Goal: Find specific page/section: Find specific page/section

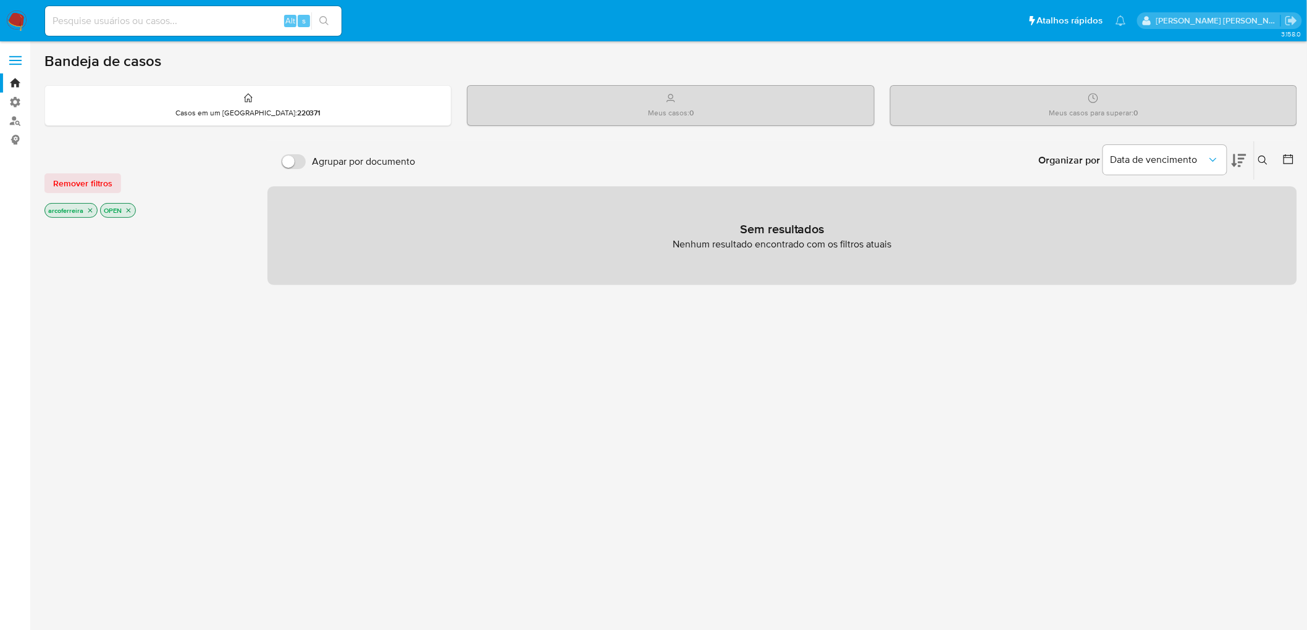
click at [94, 21] on input at bounding box center [193, 21] width 296 height 16
paste input "1091540565"
type input "1091540565"
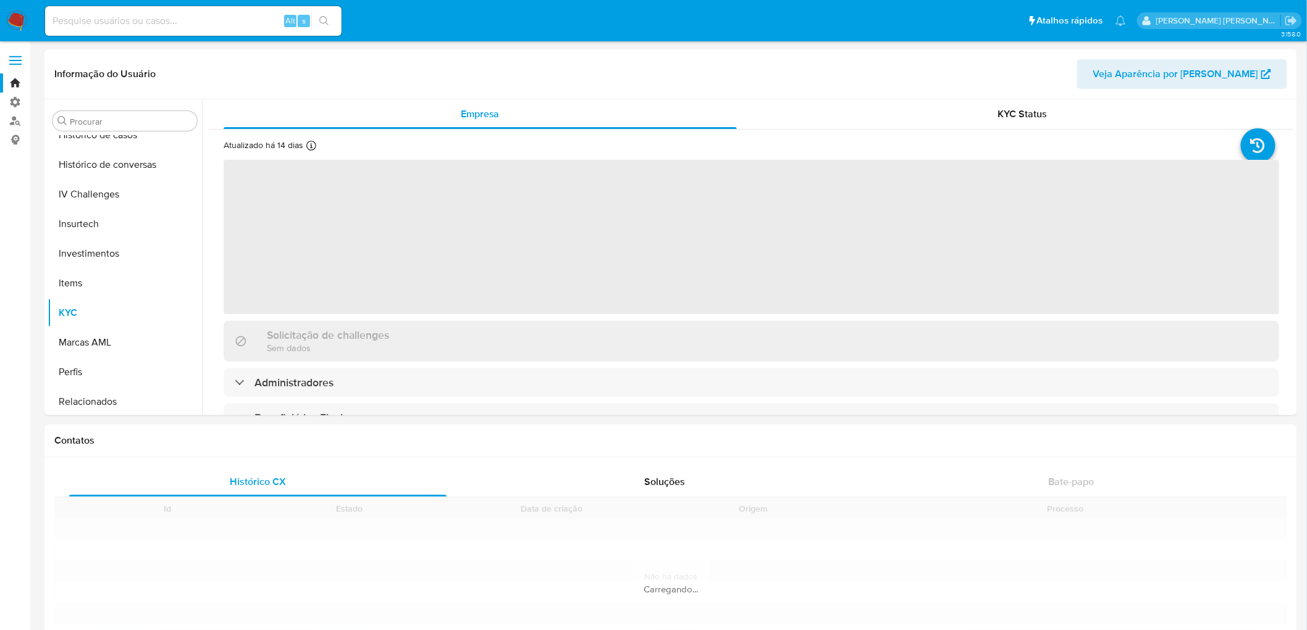
scroll to position [462, 0]
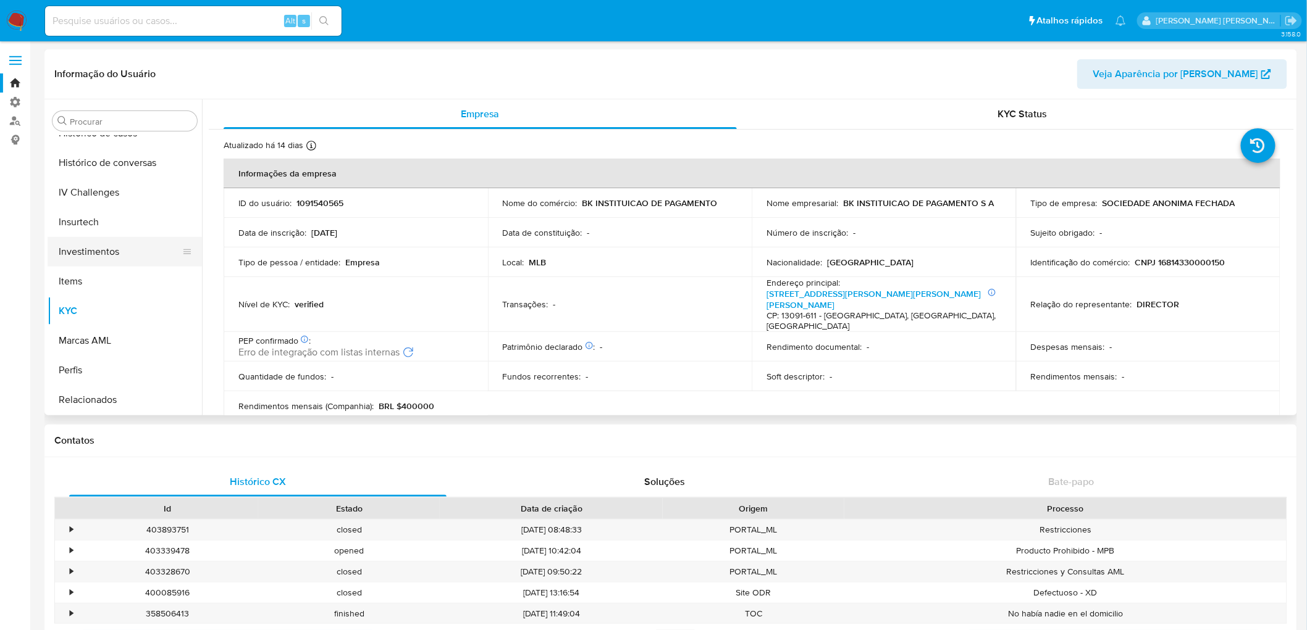
select select "10"
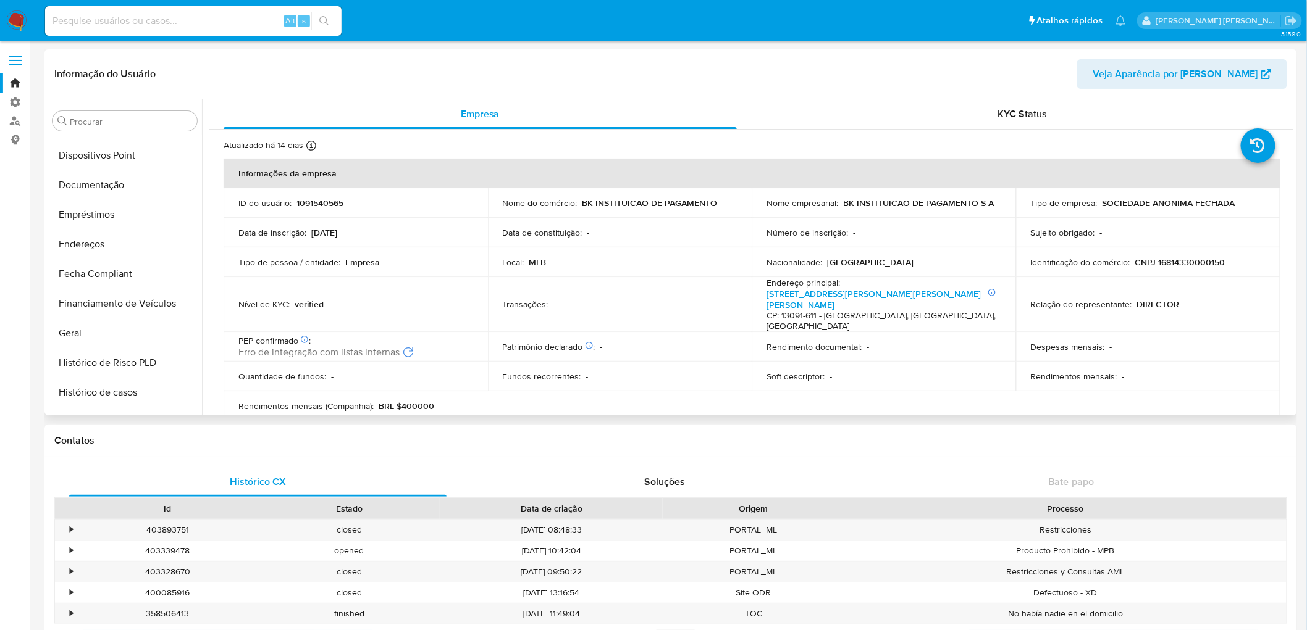
scroll to position [188, 0]
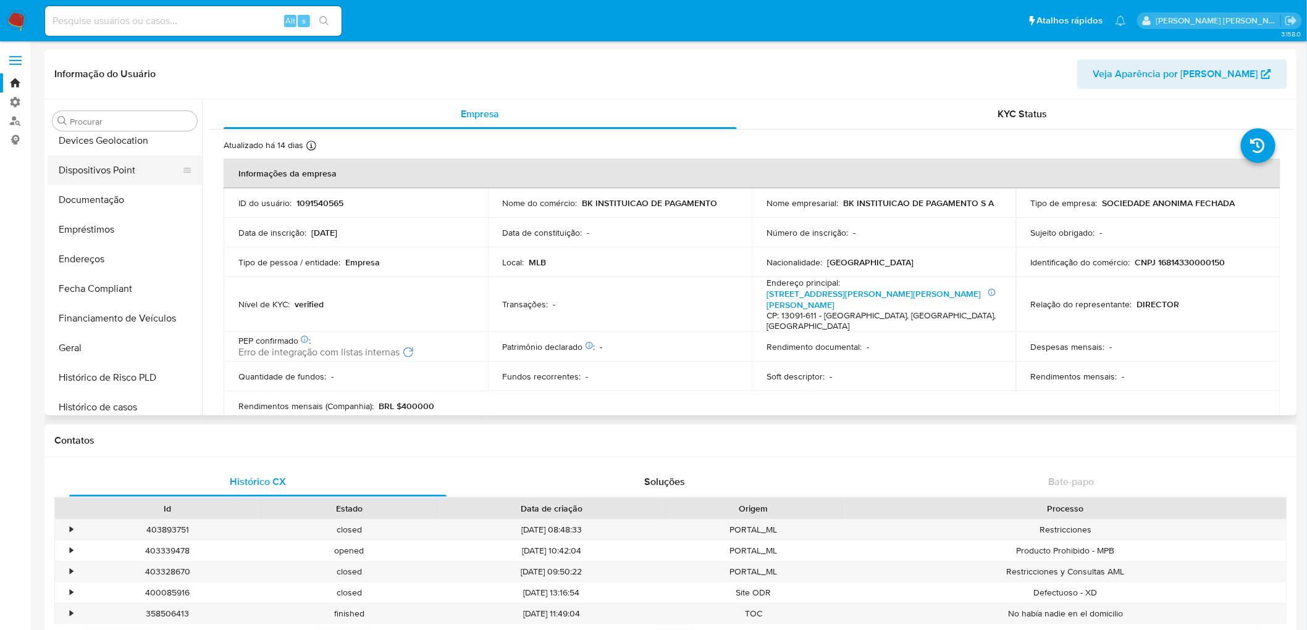
click at [114, 170] on button "Dispositivos Point" at bounding box center [120, 171] width 144 height 30
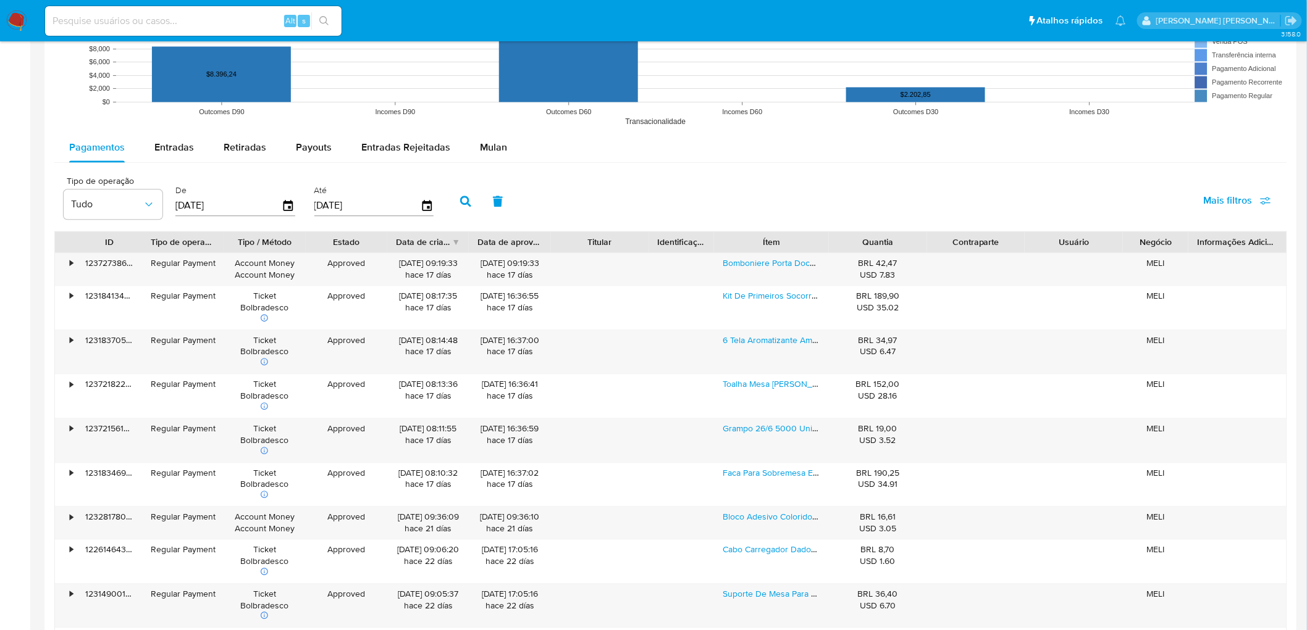
scroll to position [1002, 0]
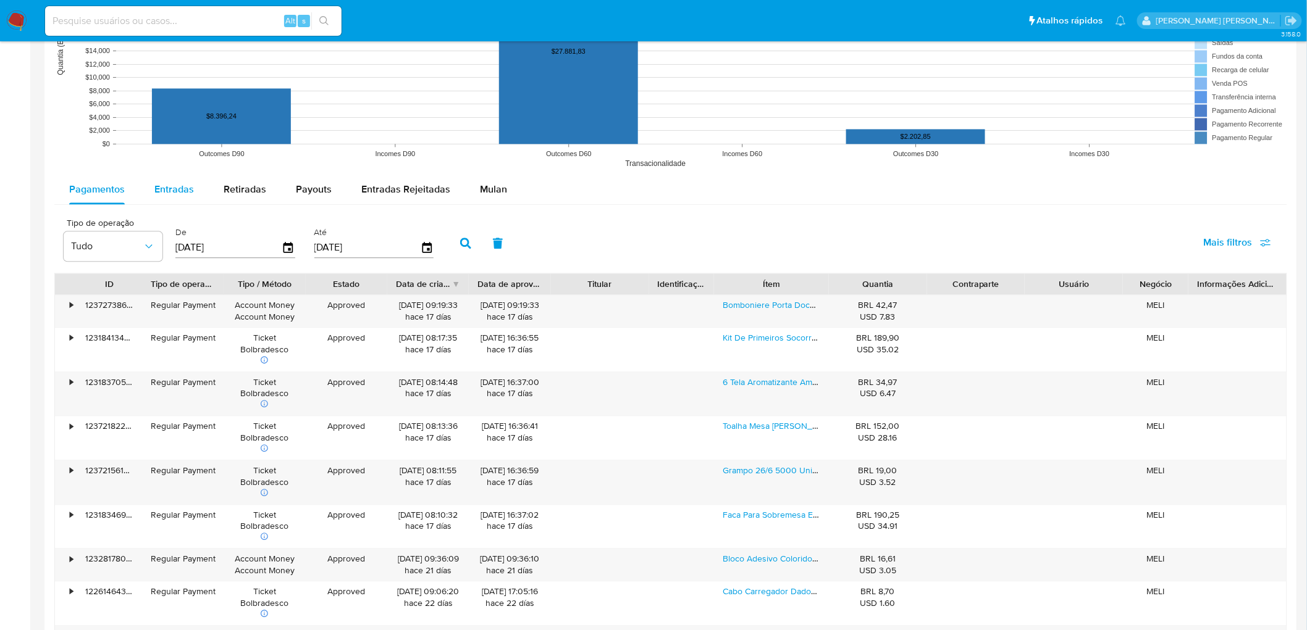
click at [165, 194] on span "Entradas" at bounding box center [174, 189] width 40 height 14
select select "10"
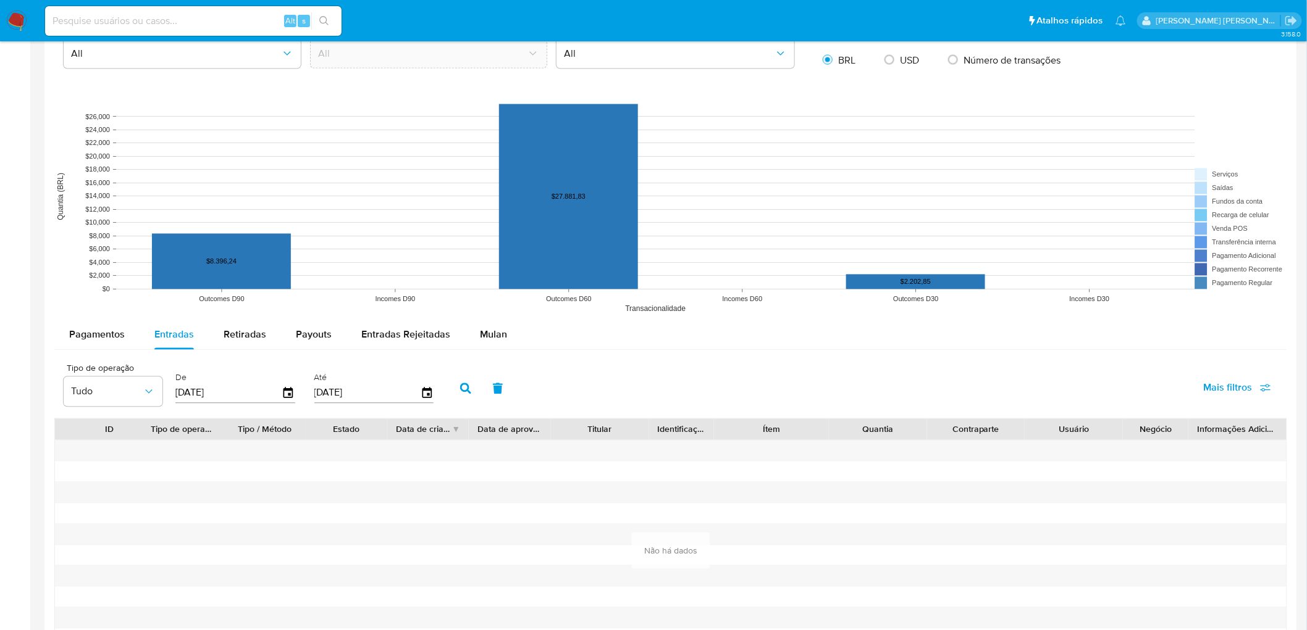
scroll to position [861, 0]
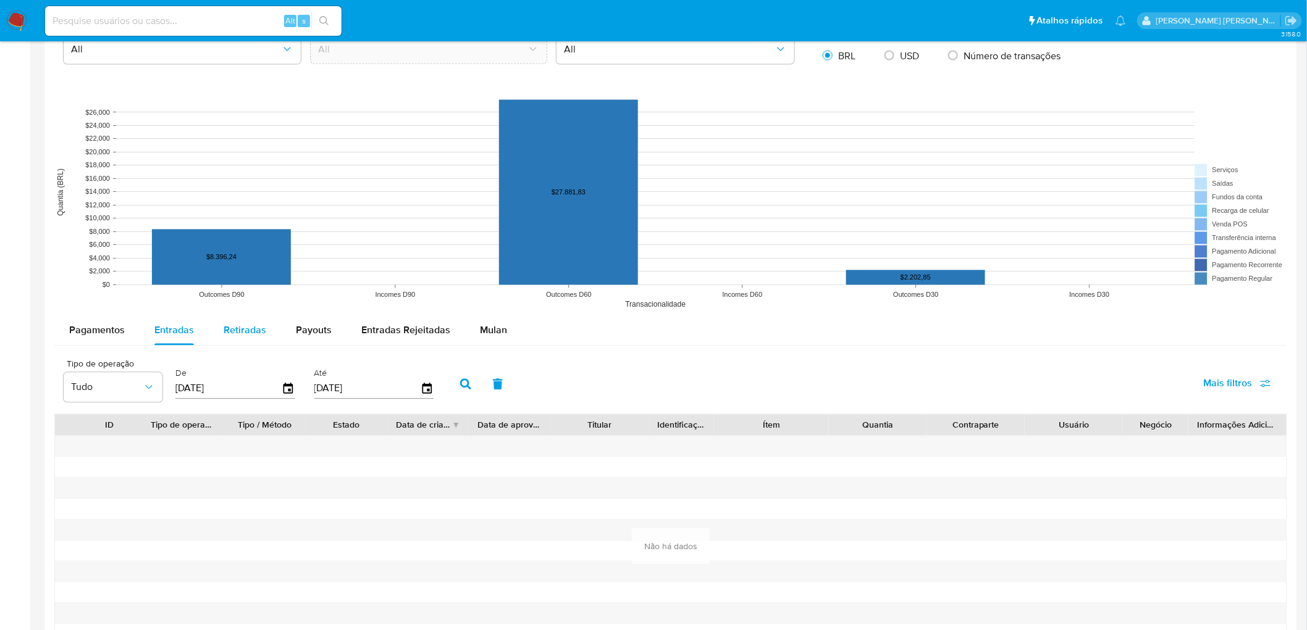
click at [241, 327] on span "Retiradas" at bounding box center [245, 331] width 43 height 14
select select "10"
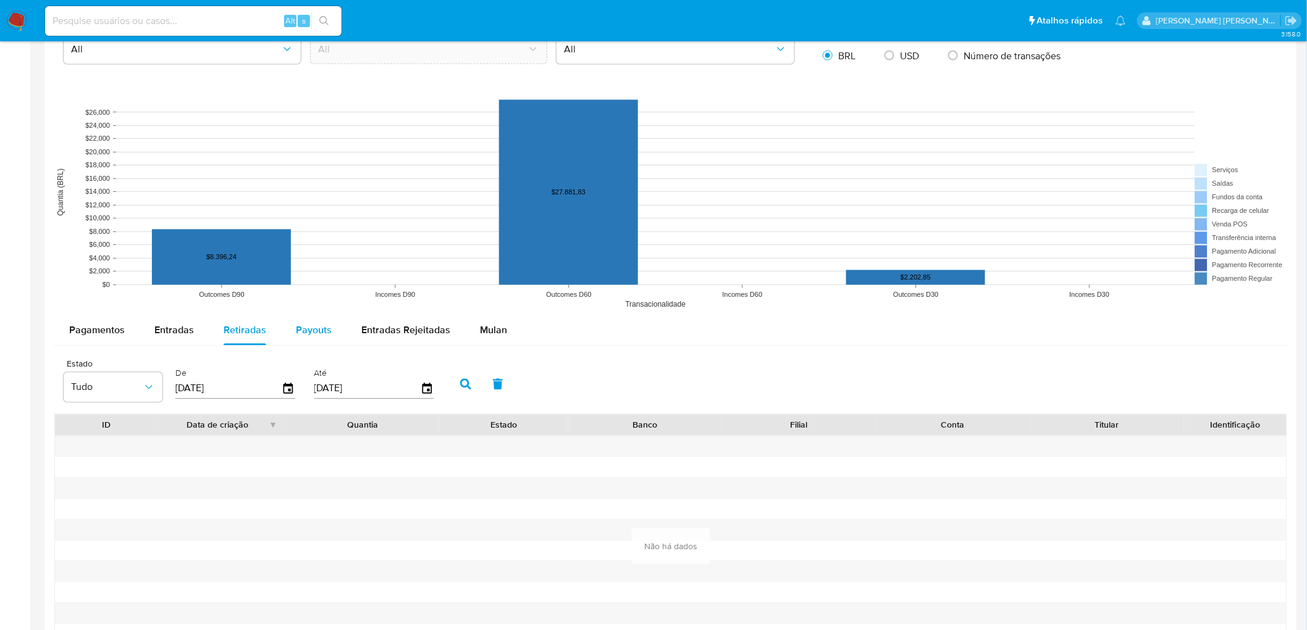
click at [291, 328] on button "Payouts" at bounding box center [313, 331] width 65 height 30
select select "10"
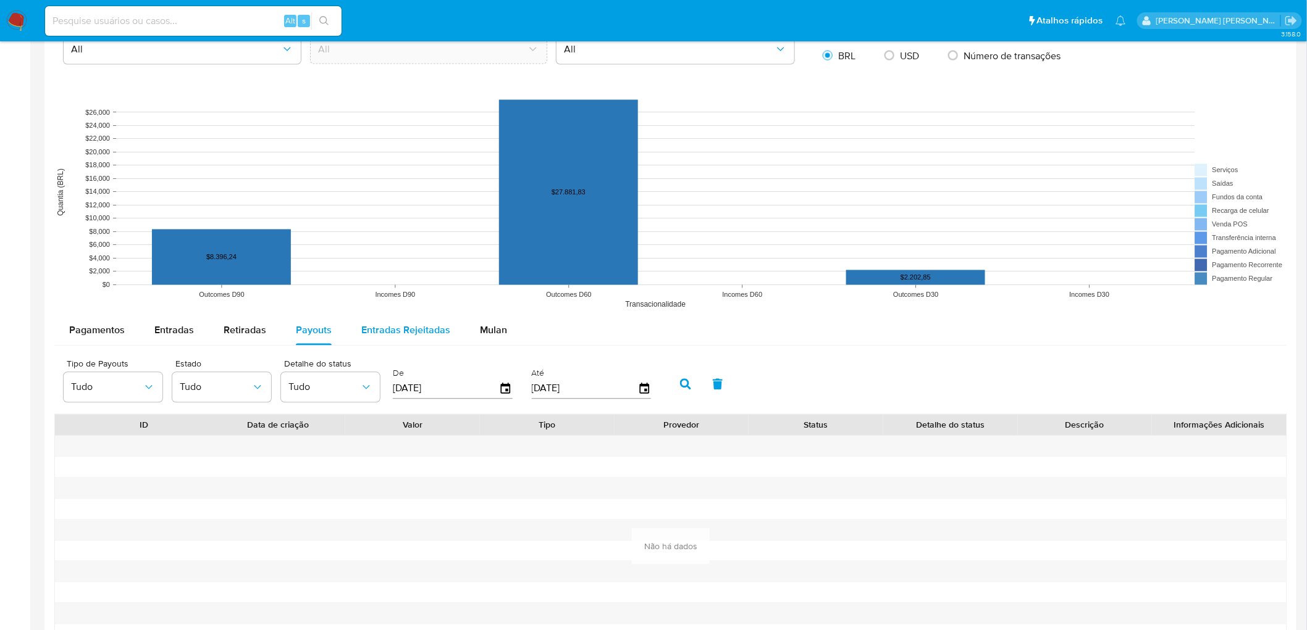
click at [408, 332] on span "Entradas Rejeitadas" at bounding box center [405, 331] width 89 height 14
select select "10"
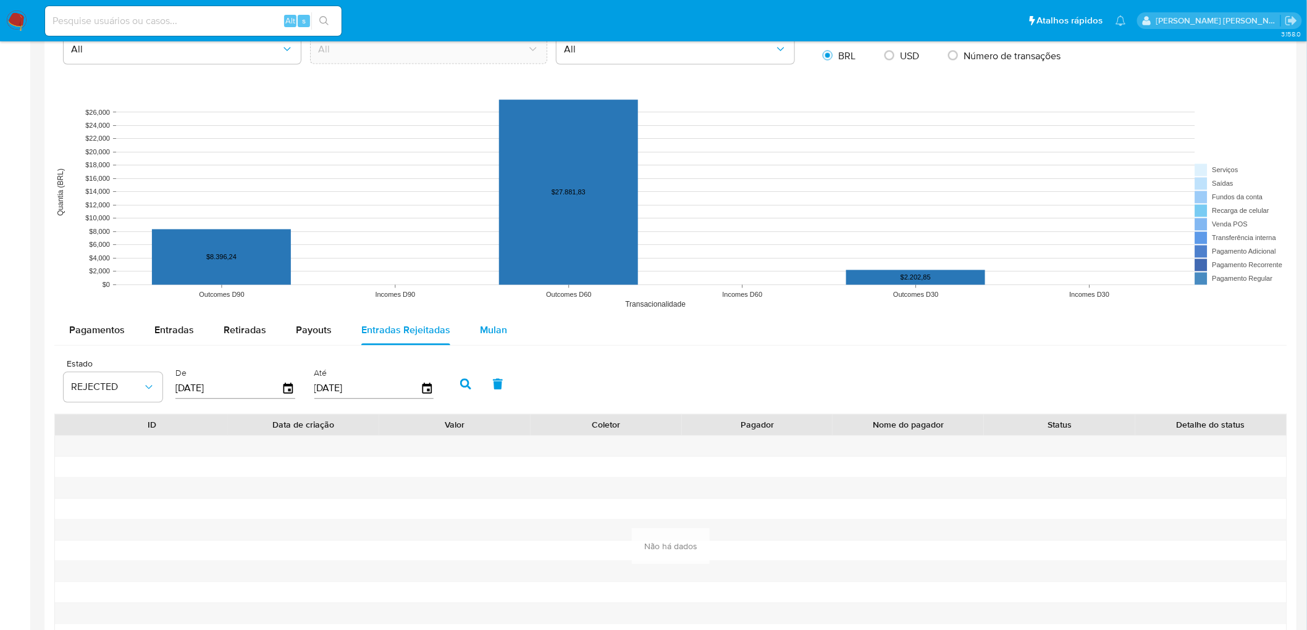
click at [494, 337] on span "Mulan" at bounding box center [493, 331] width 27 height 14
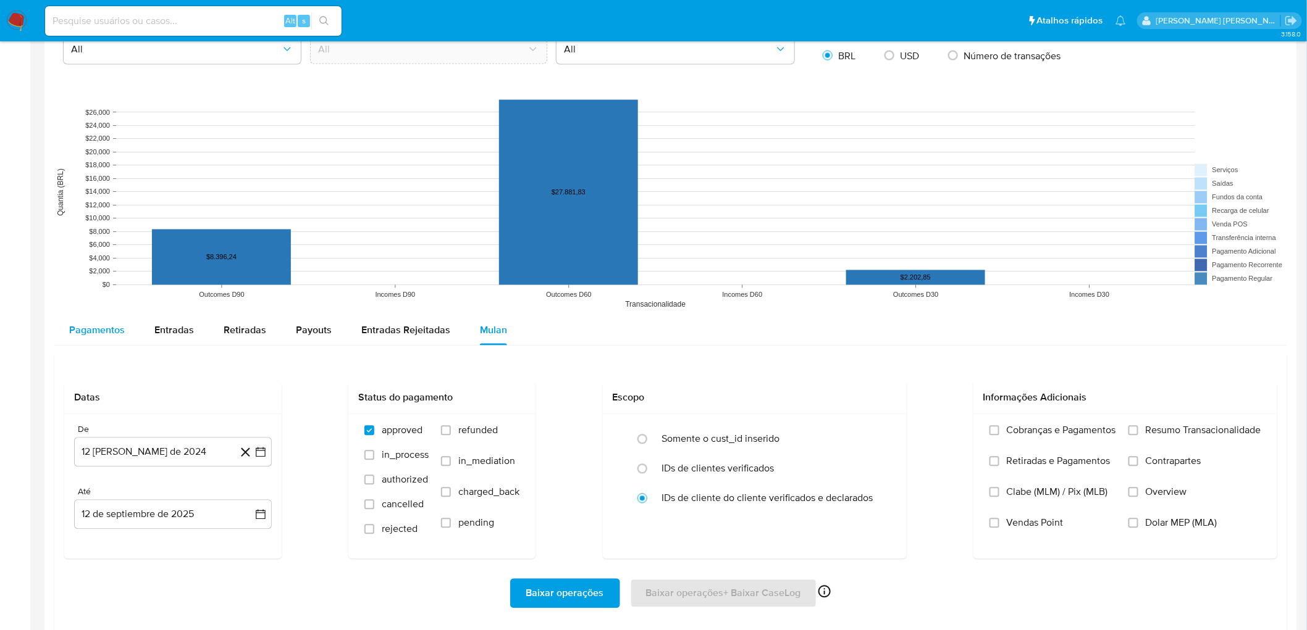
click at [119, 328] on span "Pagamentos" at bounding box center [97, 331] width 56 height 14
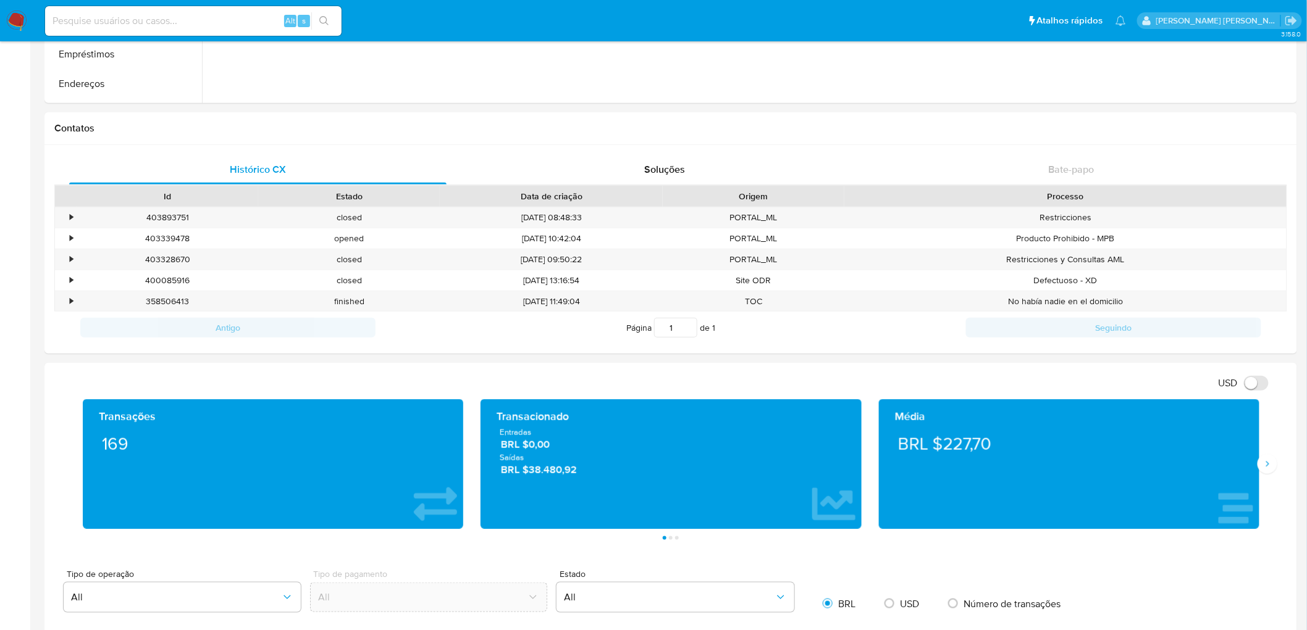
scroll to position [312, 0]
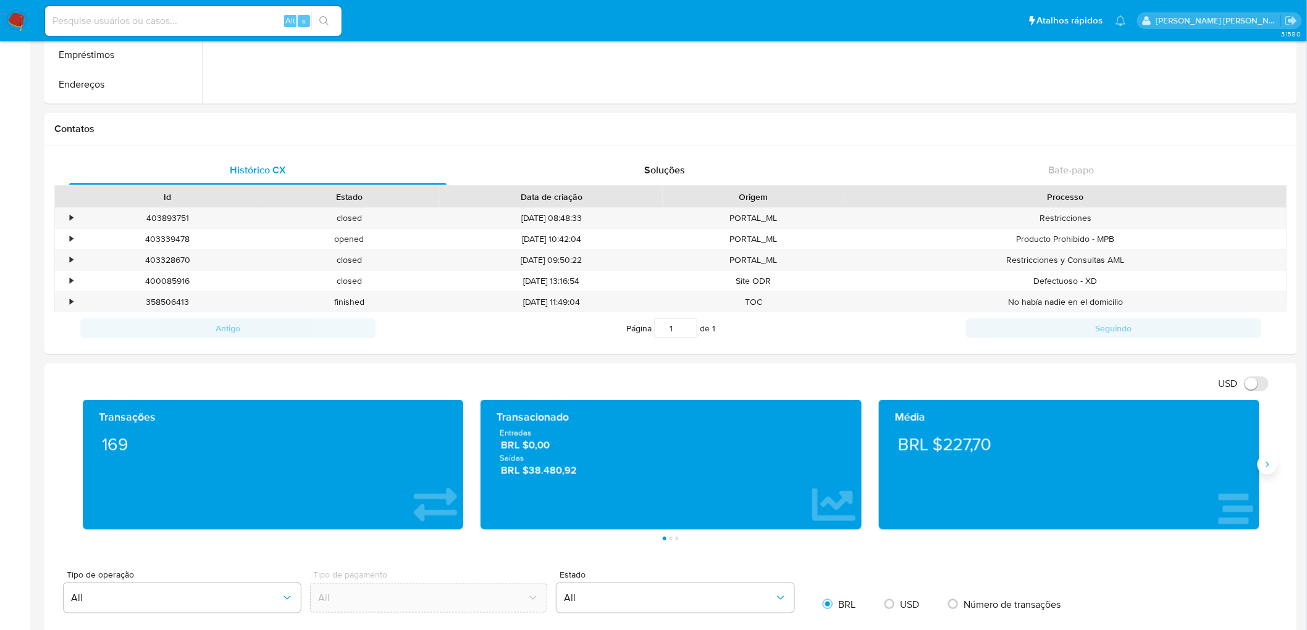
click at [1268, 470] on icon "Siguiente" at bounding box center [1267, 465] width 10 height 10
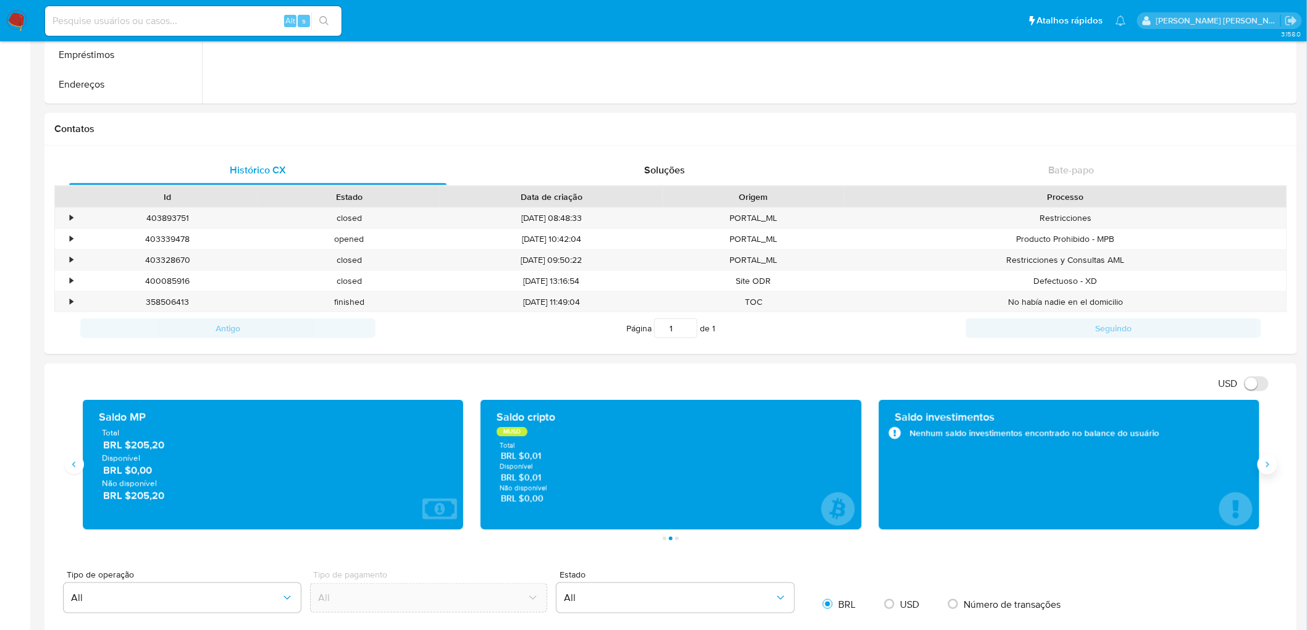
click at [1268, 470] on icon "Siguiente" at bounding box center [1267, 465] width 10 height 10
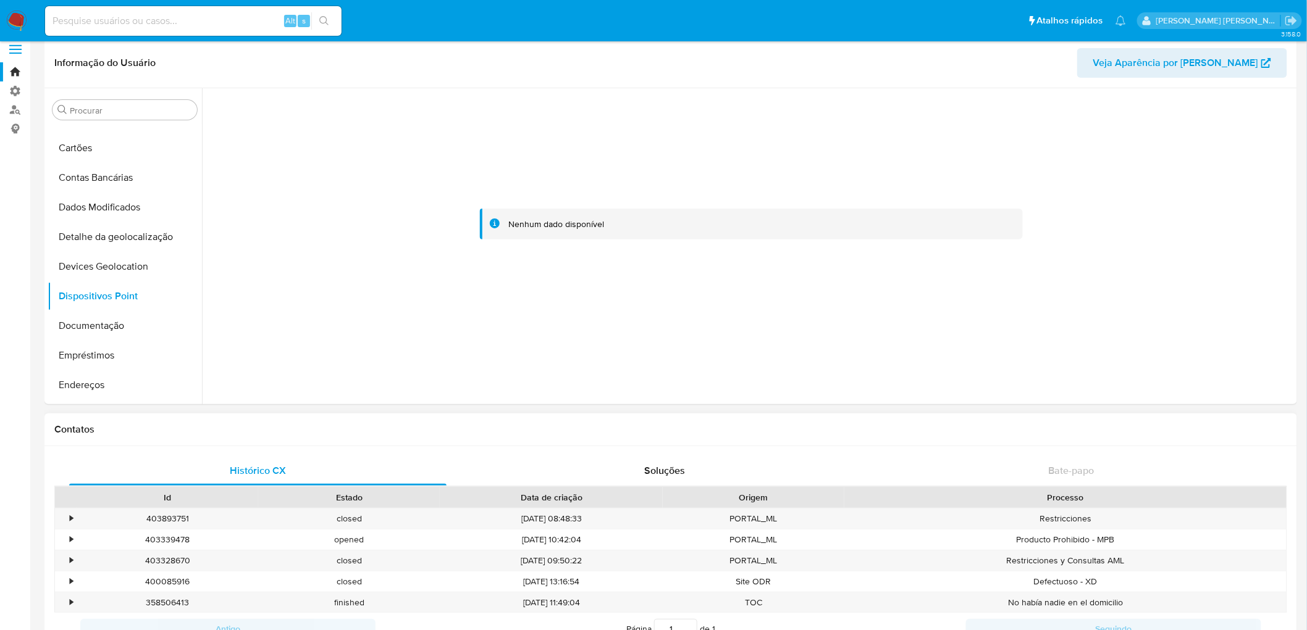
scroll to position [0, 0]
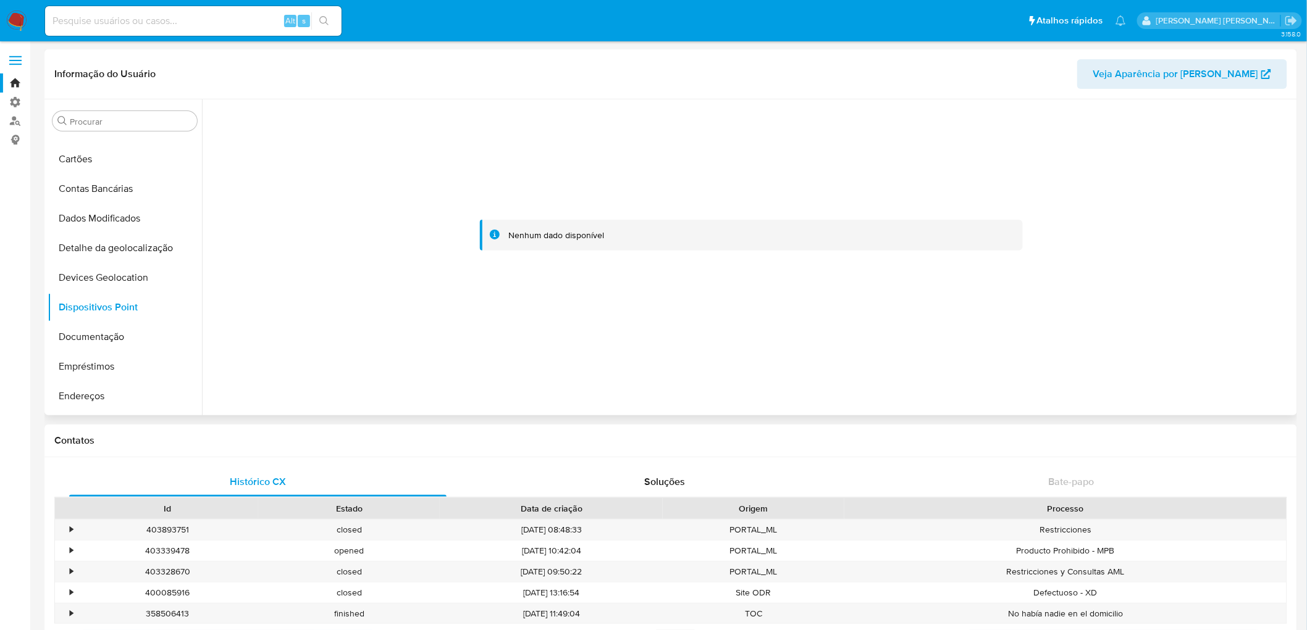
drag, startPoint x: 501, startPoint y: 243, endPoint x: 496, endPoint y: 238, distance: 7.4
click at [501, 243] on div "Nenhum dado disponível" at bounding box center [751, 235] width 543 height 31
click at [493, 236] on icon at bounding box center [494, 235] width 2 height 4
click at [153, 23] on input at bounding box center [193, 21] width 296 height 16
paste input "1091540565"
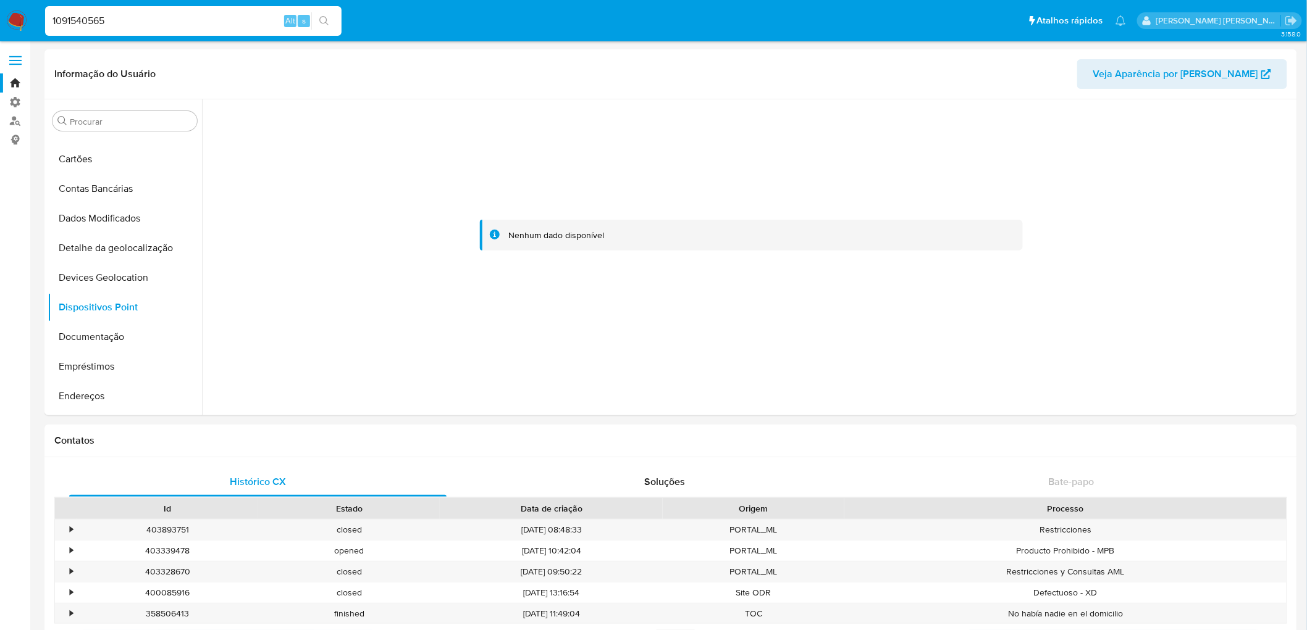
click at [144, 11] on div "1091540565 Alt s" at bounding box center [193, 21] width 296 height 30
click at [132, 22] on input "1091540565" at bounding box center [193, 21] width 296 height 16
paste input "540423174"
type input "540423174"
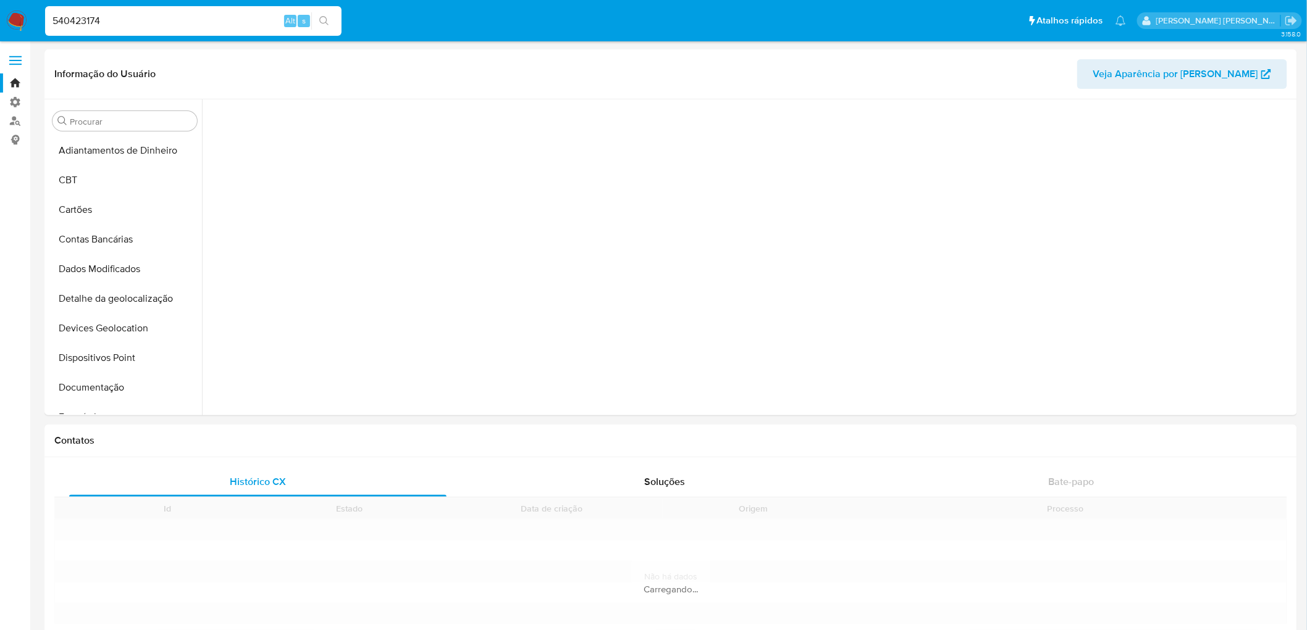
scroll to position [462, 0]
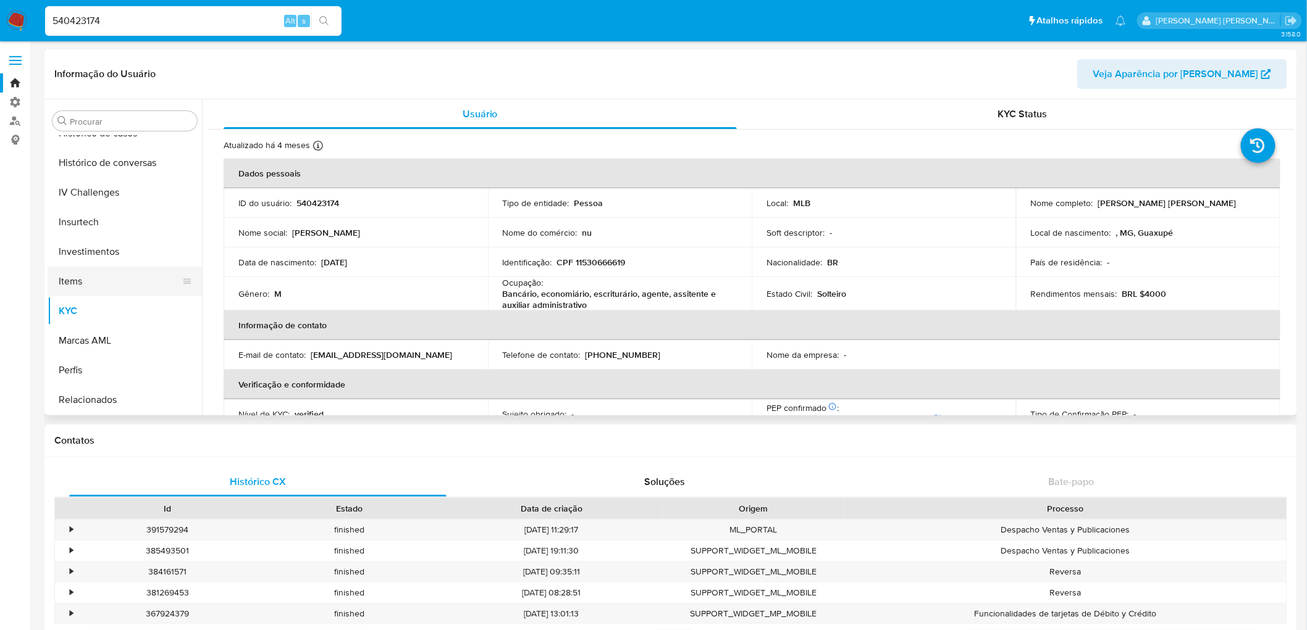
select select "10"
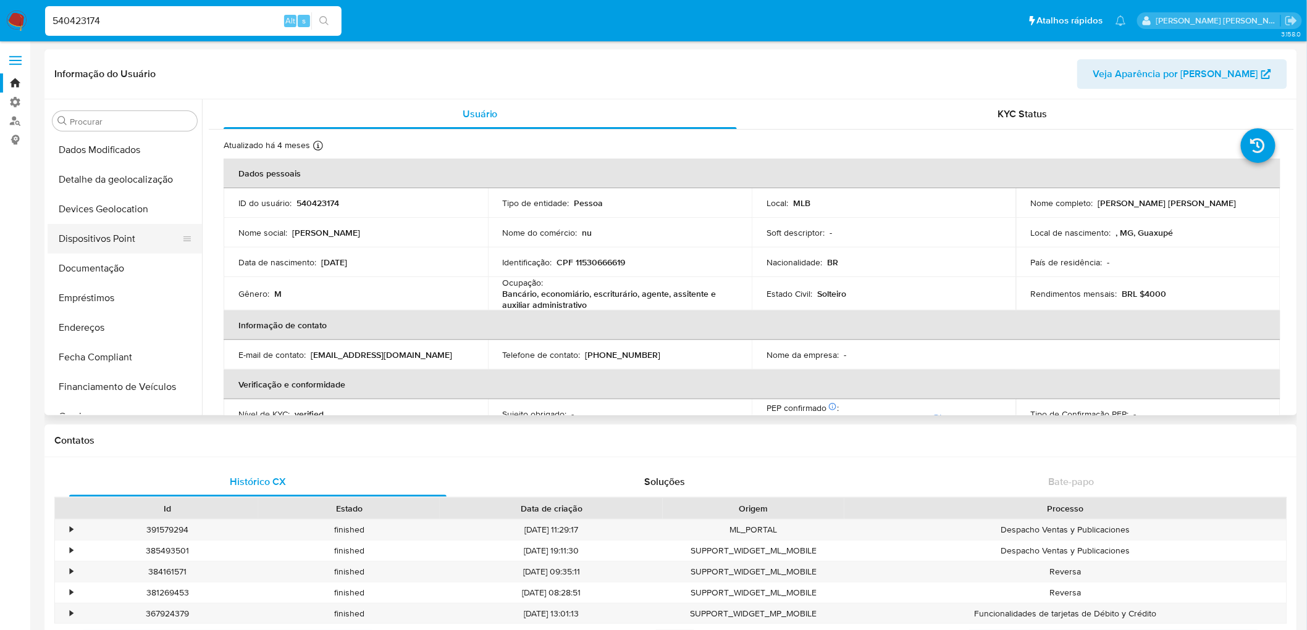
click at [110, 241] on button "Dispositivos Point" at bounding box center [120, 239] width 144 height 30
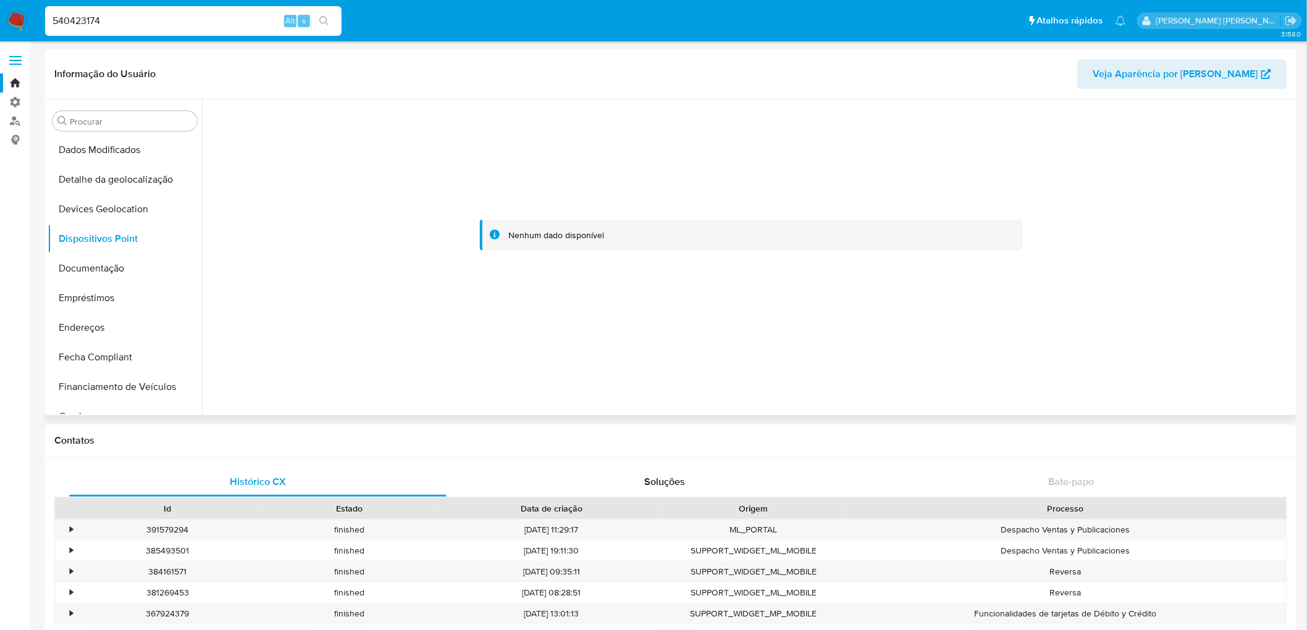
click at [491, 233] on icon at bounding box center [495, 235] width 10 height 10
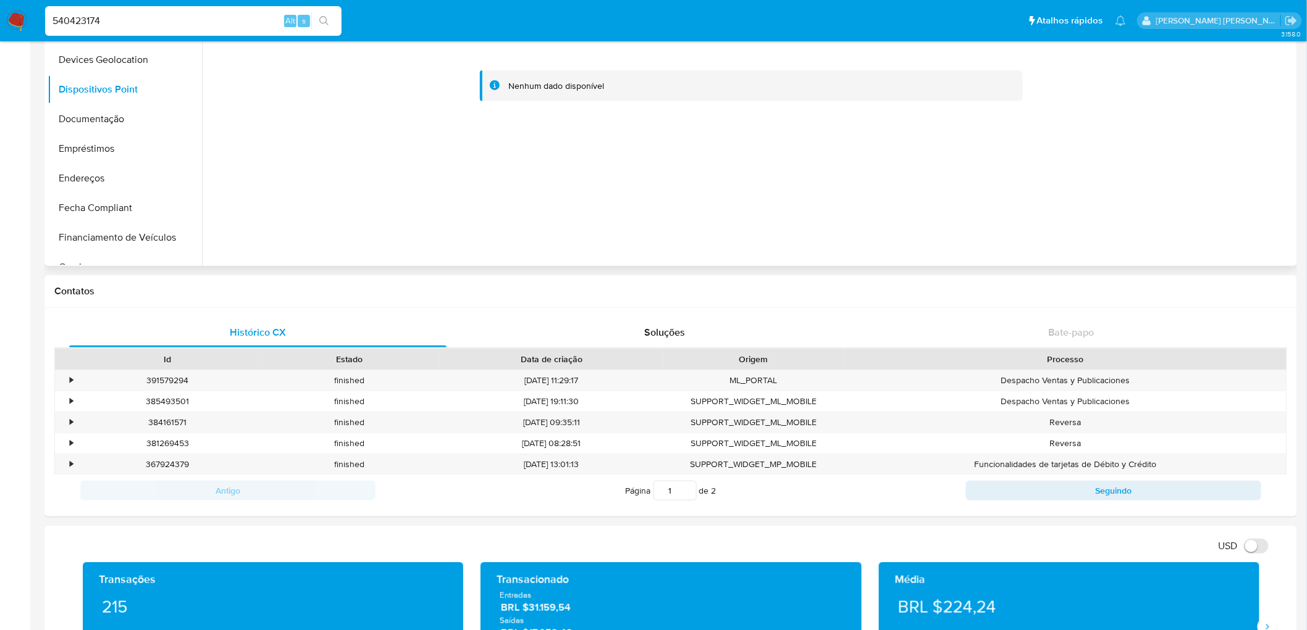
scroll to position [206, 0]
